Goal: Navigation & Orientation: Find specific page/section

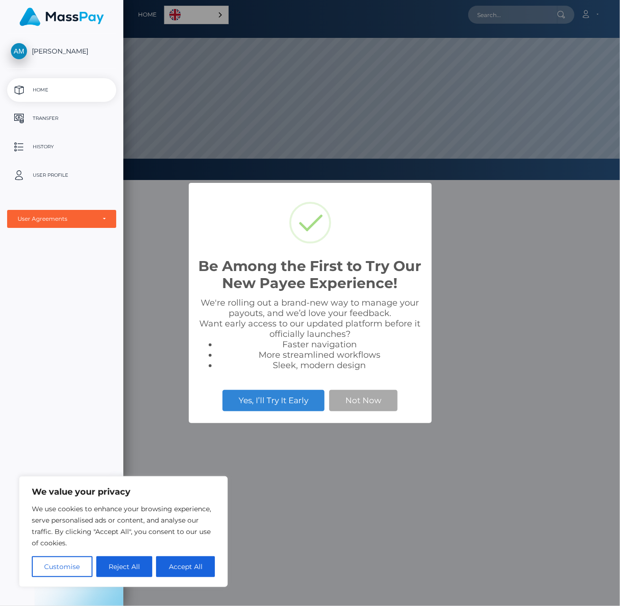
scroll to position [180, 496]
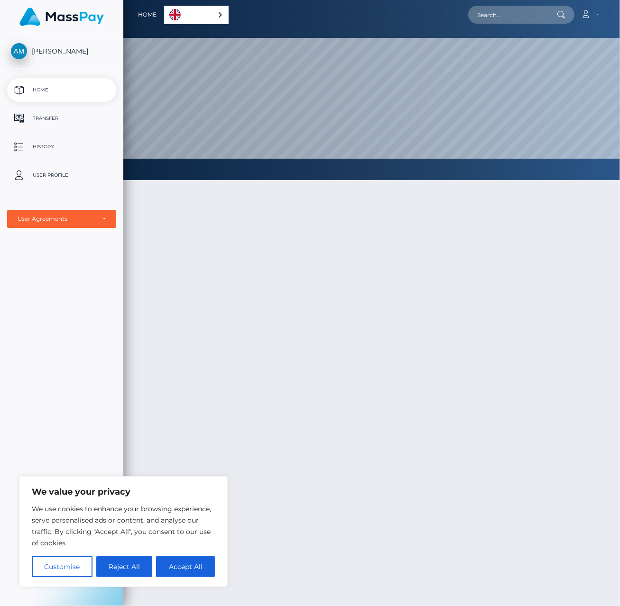
click at [210, 18] on link "English" at bounding box center [196, 15] width 64 height 18
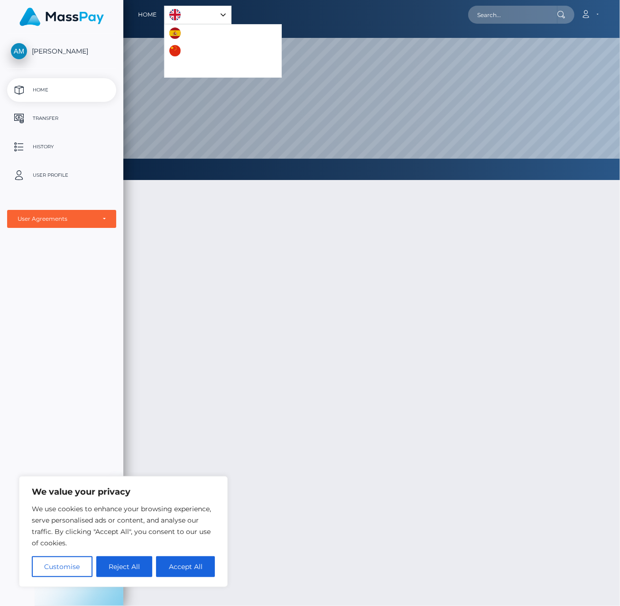
click at [305, 281] on div at bounding box center [371, 440] width 496 height 548
click at [57, 116] on p "Transfer" at bounding box center [61, 118] width 101 height 14
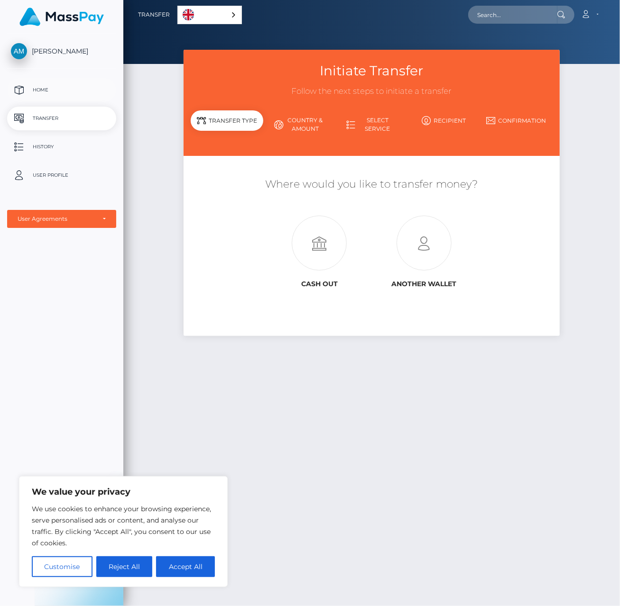
click at [44, 91] on p "Home" at bounding box center [61, 90] width 101 height 14
